Goal: Communication & Community: Answer question/provide support

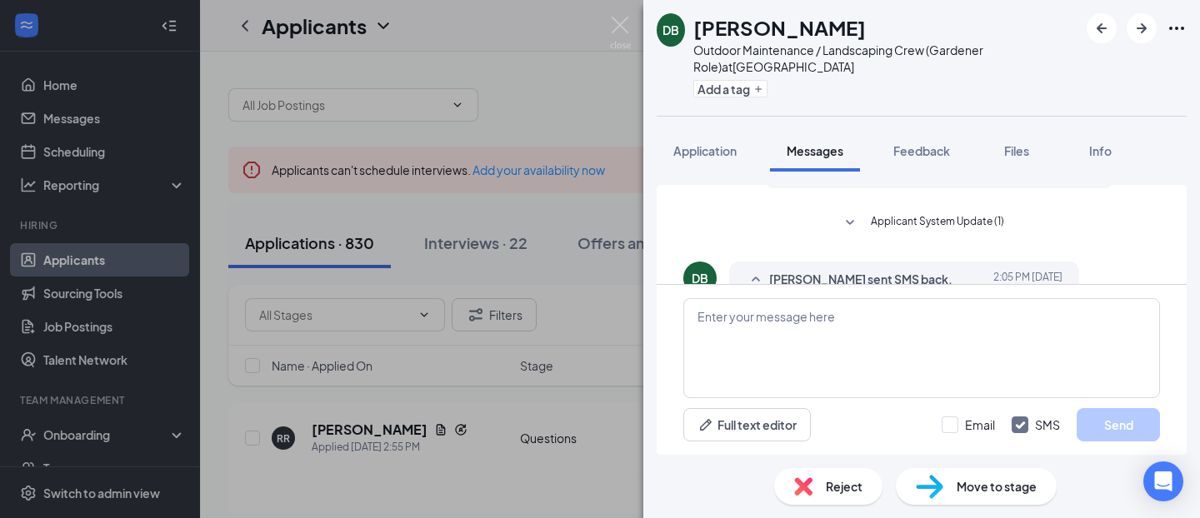
scroll to position [306, 0]
click at [882, 226] on span "Applicant System Update (1)" at bounding box center [937, 229] width 133 height 20
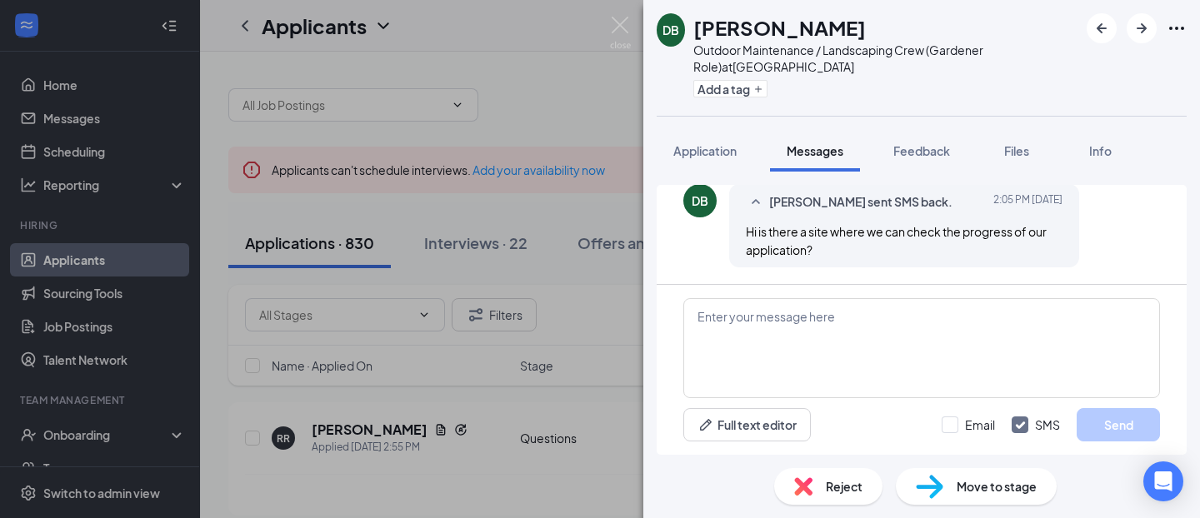
scroll to position [421, 0]
click at [702, 147] on span "Application" at bounding box center [704, 150] width 63 height 15
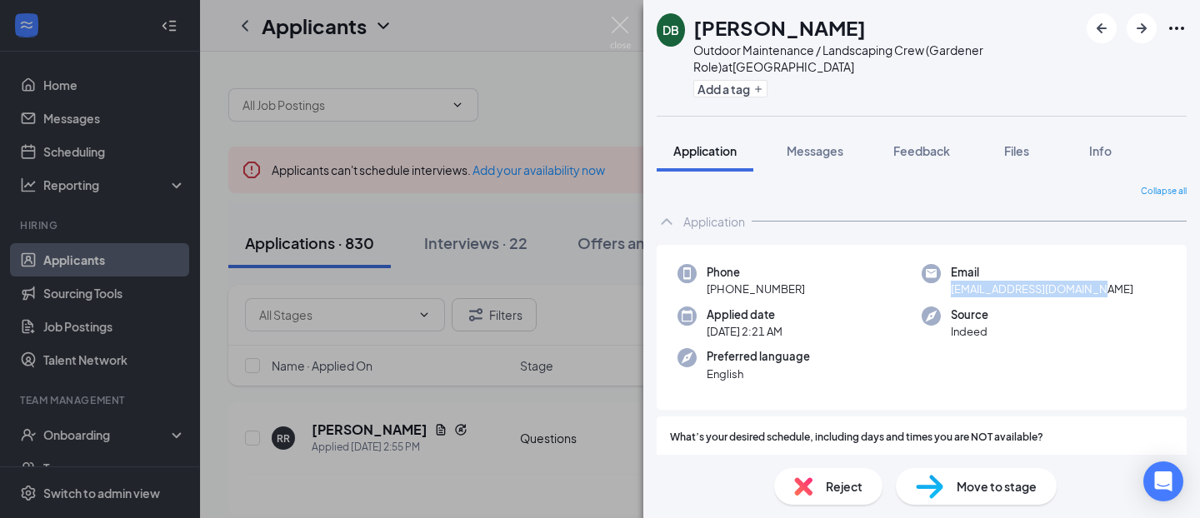
drag, startPoint x: 1109, startPoint y: 287, endPoint x: 952, endPoint y: 291, distance: 156.7
click at [952, 291] on div "Email [EMAIL_ADDRESS][DOMAIN_NAME]" at bounding box center [1044, 281] width 244 height 34
copy span "[EMAIL_ADDRESS][DOMAIN_NAME]"
click at [812, 159] on button "Messages" at bounding box center [815, 151] width 90 height 42
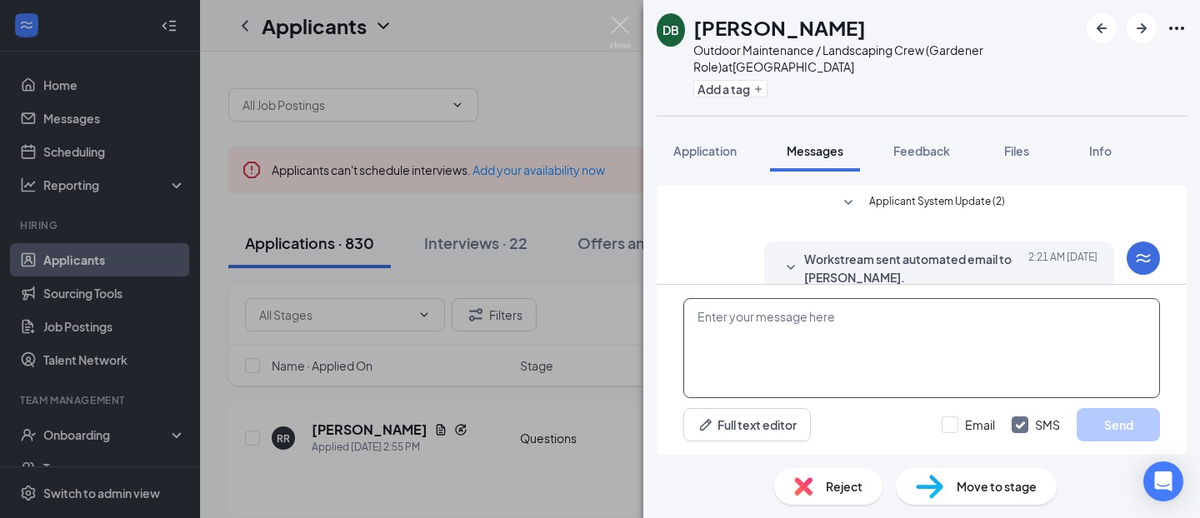
scroll to position [389, 0]
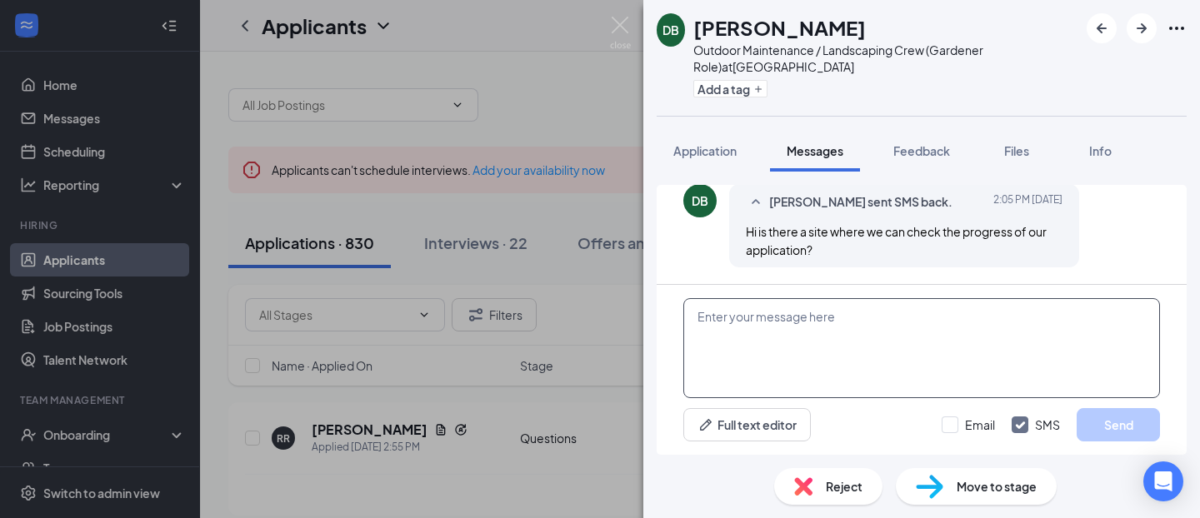
click at [739, 317] on textarea at bounding box center [921, 348] width 477 height 100
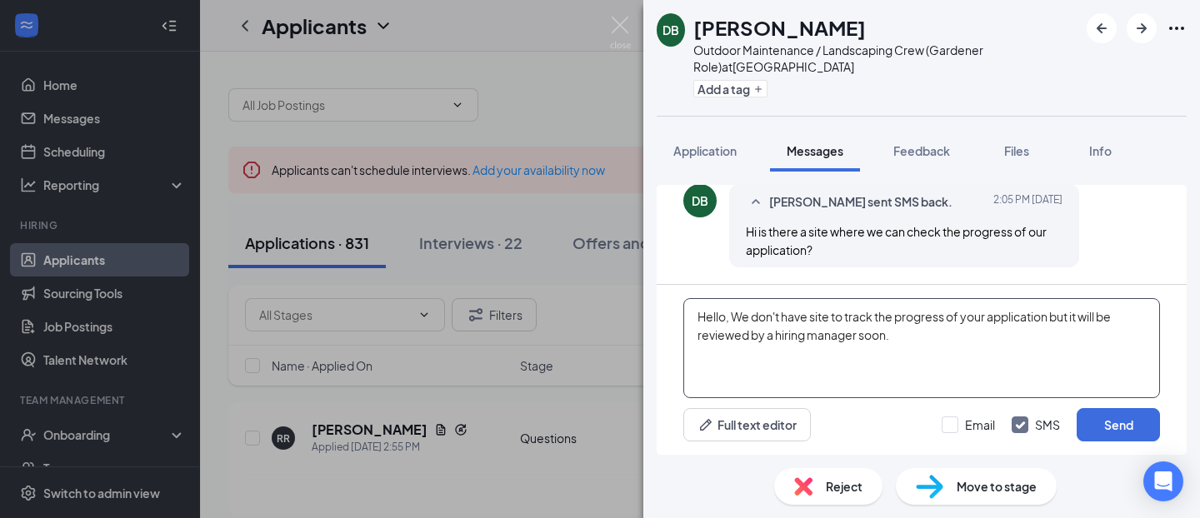
paste textarea "Once there is confirmation on the status of your application, it will be commun…"
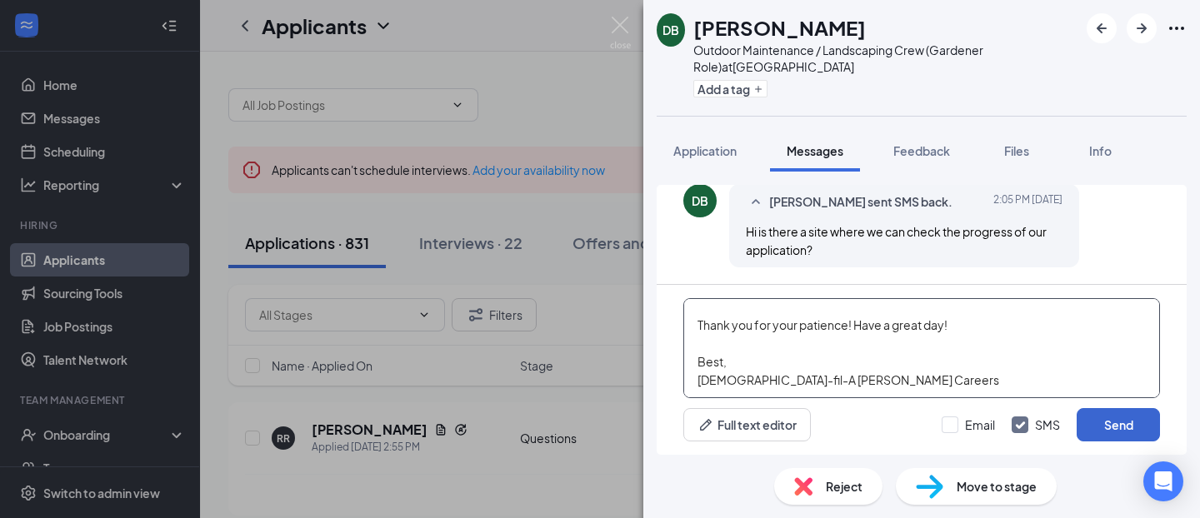
scroll to position [65, 0]
type textarea "Hello, We don't have site to track the progress of your application but it will…"
click at [1095, 427] on button "Send" at bounding box center [1118, 424] width 83 height 33
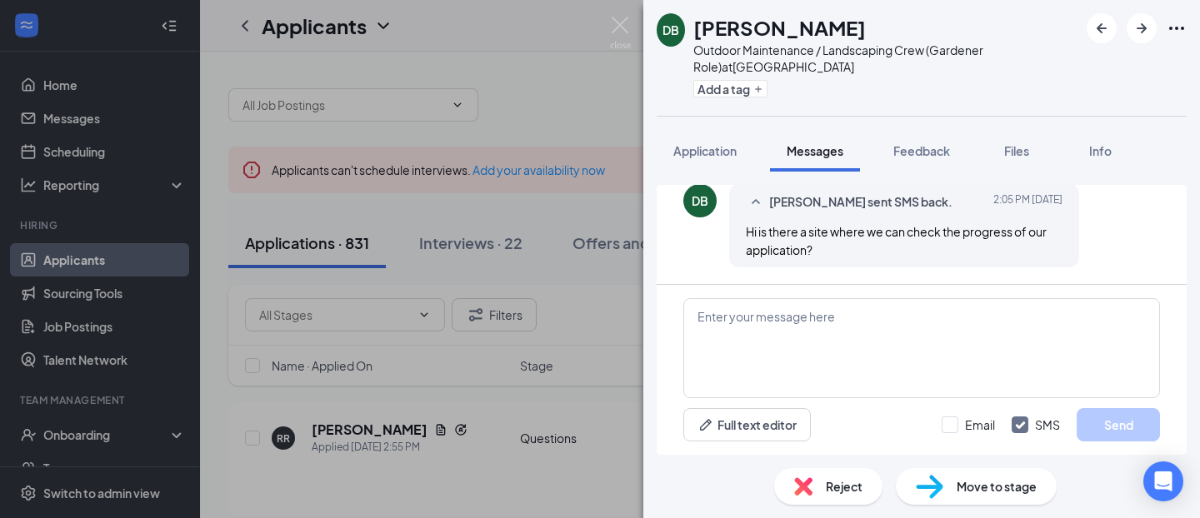
scroll to position [642, 0]
